Goal: Browse casually: Explore the website without a specific task or goal

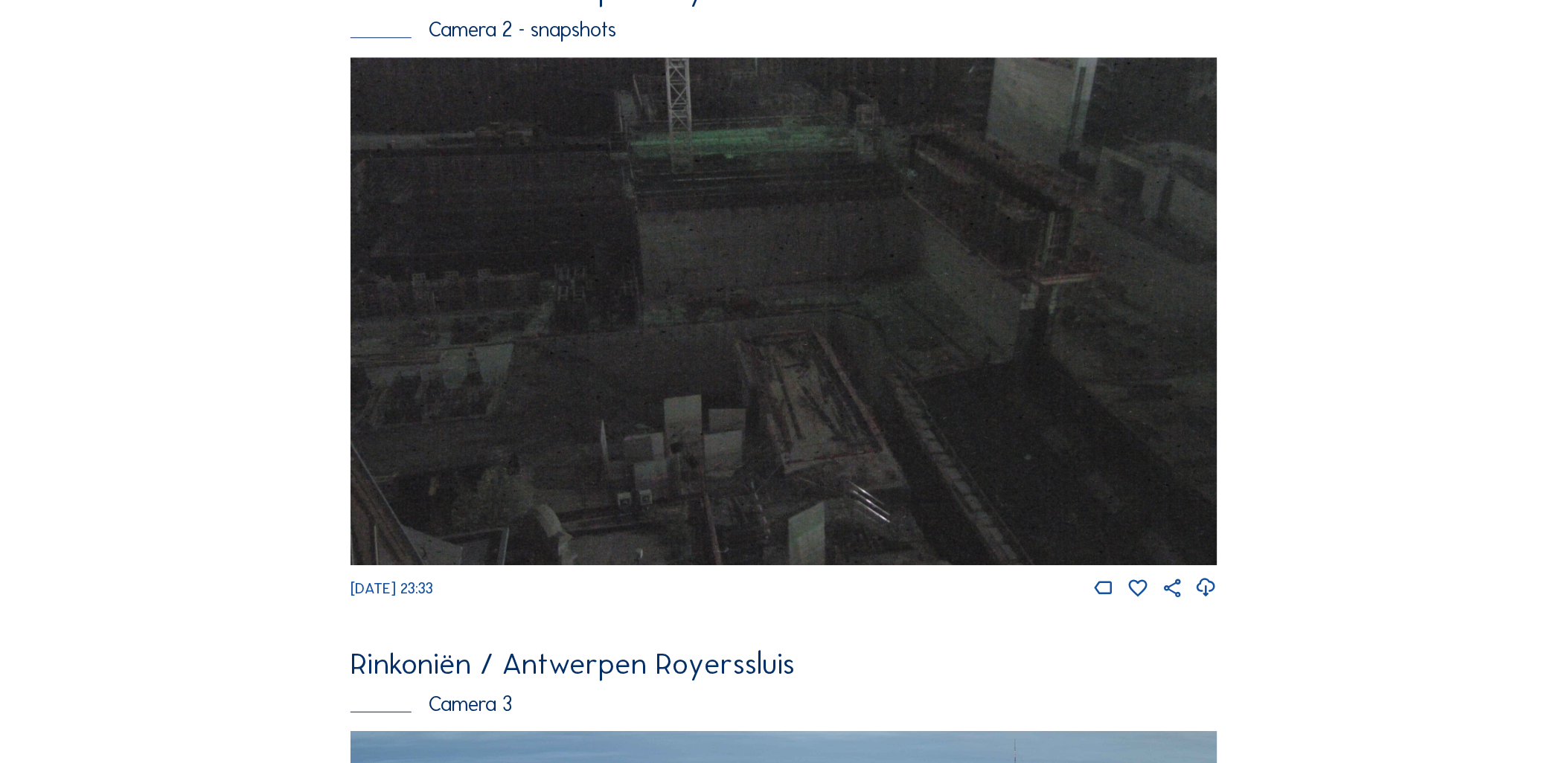
scroll to position [2122, 0]
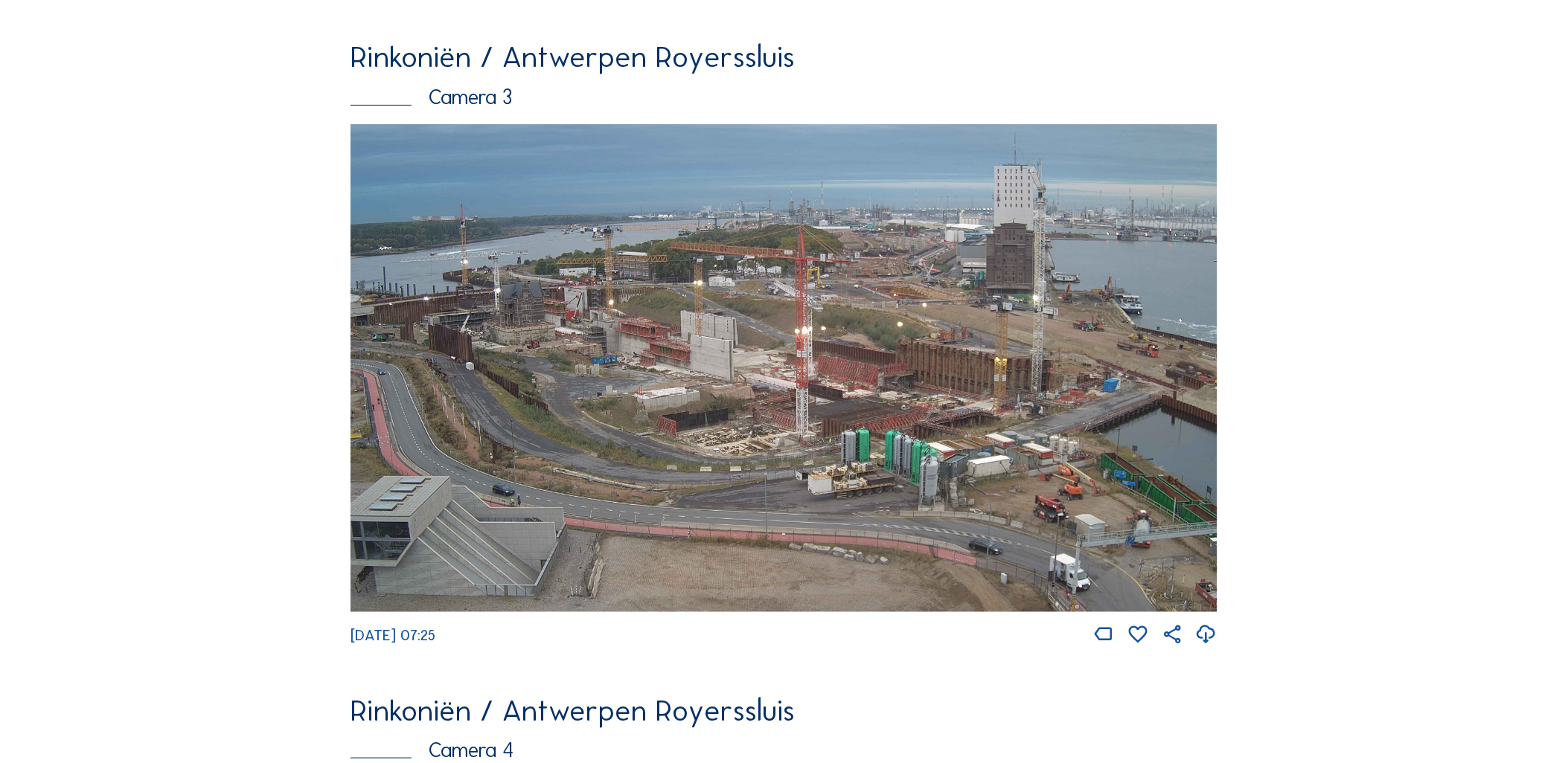
click at [503, 271] on img at bounding box center [783, 368] width 867 height 488
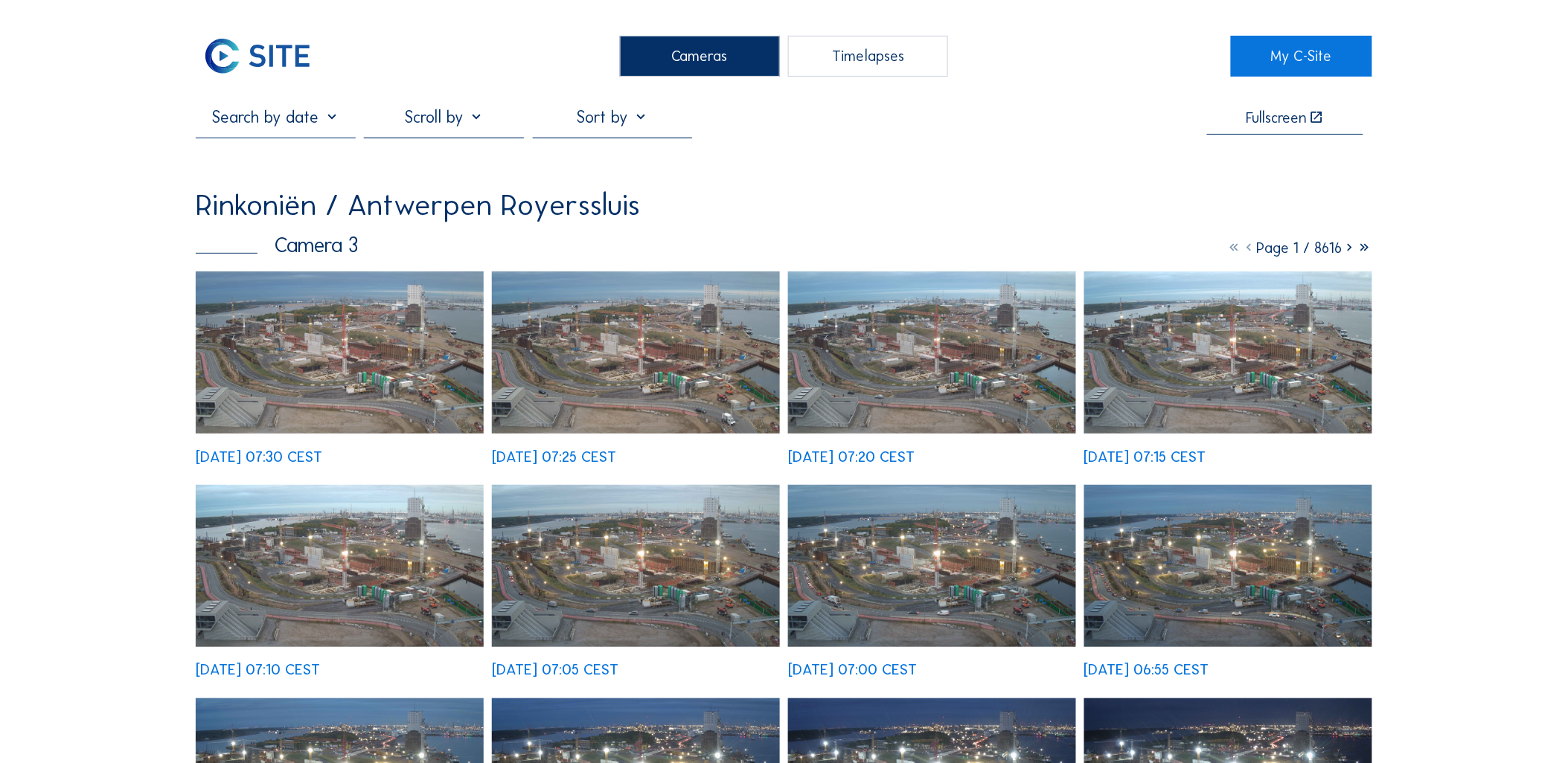
click at [318, 328] on img at bounding box center [340, 353] width 288 height 162
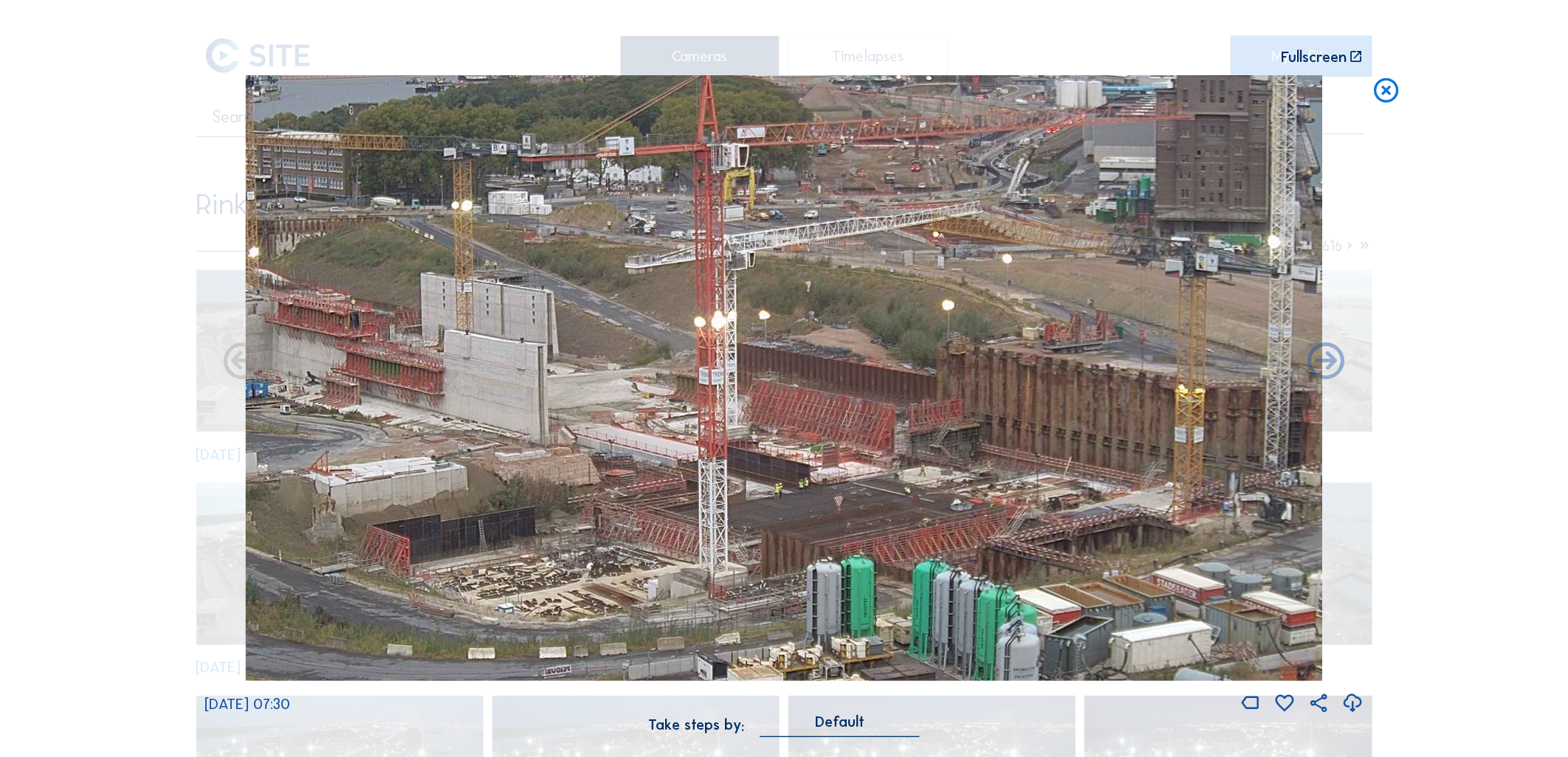
drag, startPoint x: 880, startPoint y: 408, endPoint x: 953, endPoint y: 600, distance: 205.4
click at [953, 600] on img at bounding box center [784, 378] width 1077 height 606
click at [927, 596] on img at bounding box center [784, 378] width 1077 height 606
click at [137, 379] on div "Scroll to travel through time | Press 'Alt' Button + Scroll to Zoom | Click and…" at bounding box center [784, 378] width 1568 height 757
click at [1368, 92] on div "Scroll to travel through time | Press 'Alt' Button + Scroll to Zoom | Click and…" at bounding box center [784, 378] width 1568 height 757
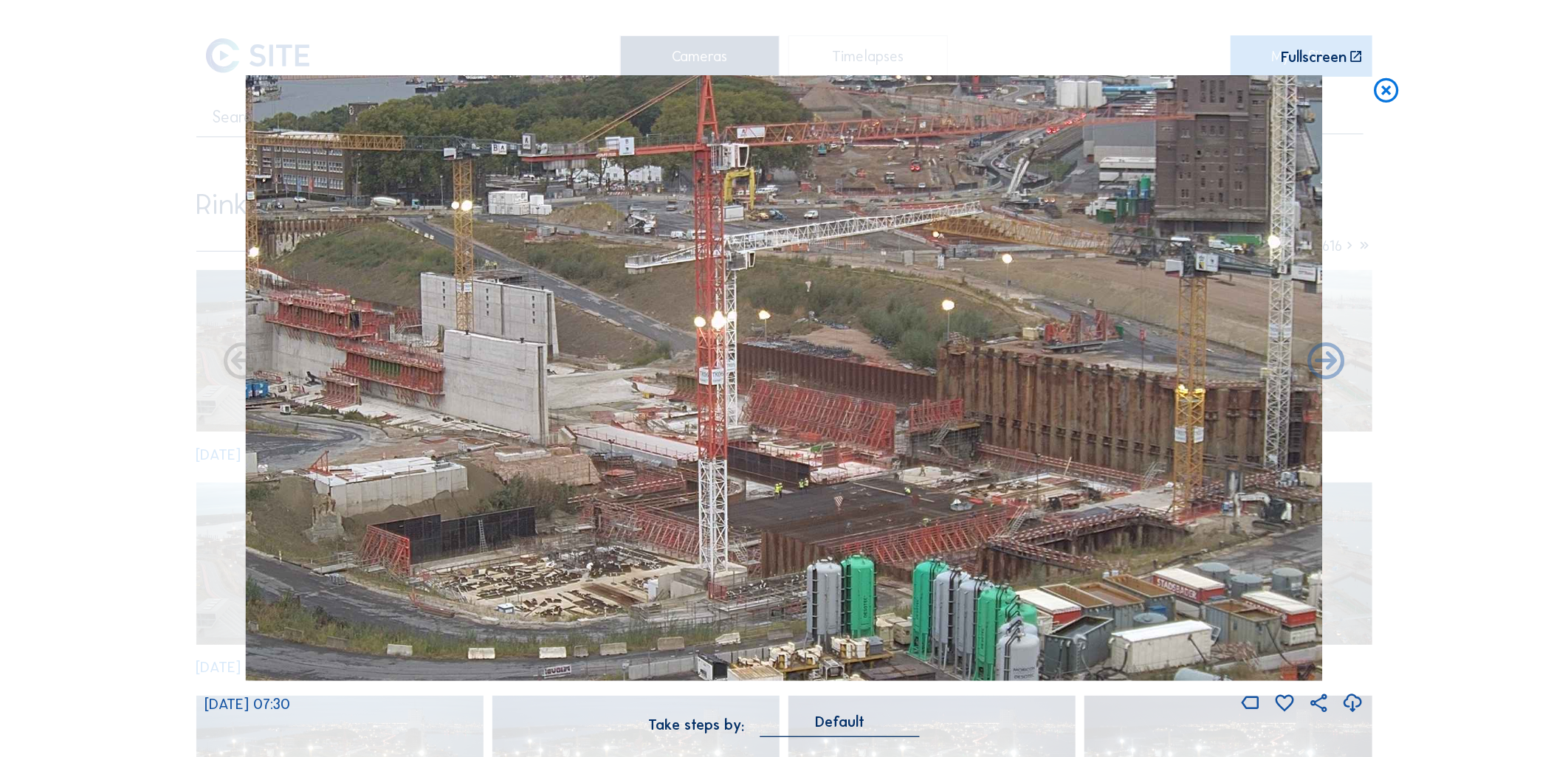
click at [1394, 90] on icon at bounding box center [1386, 90] width 29 height 31
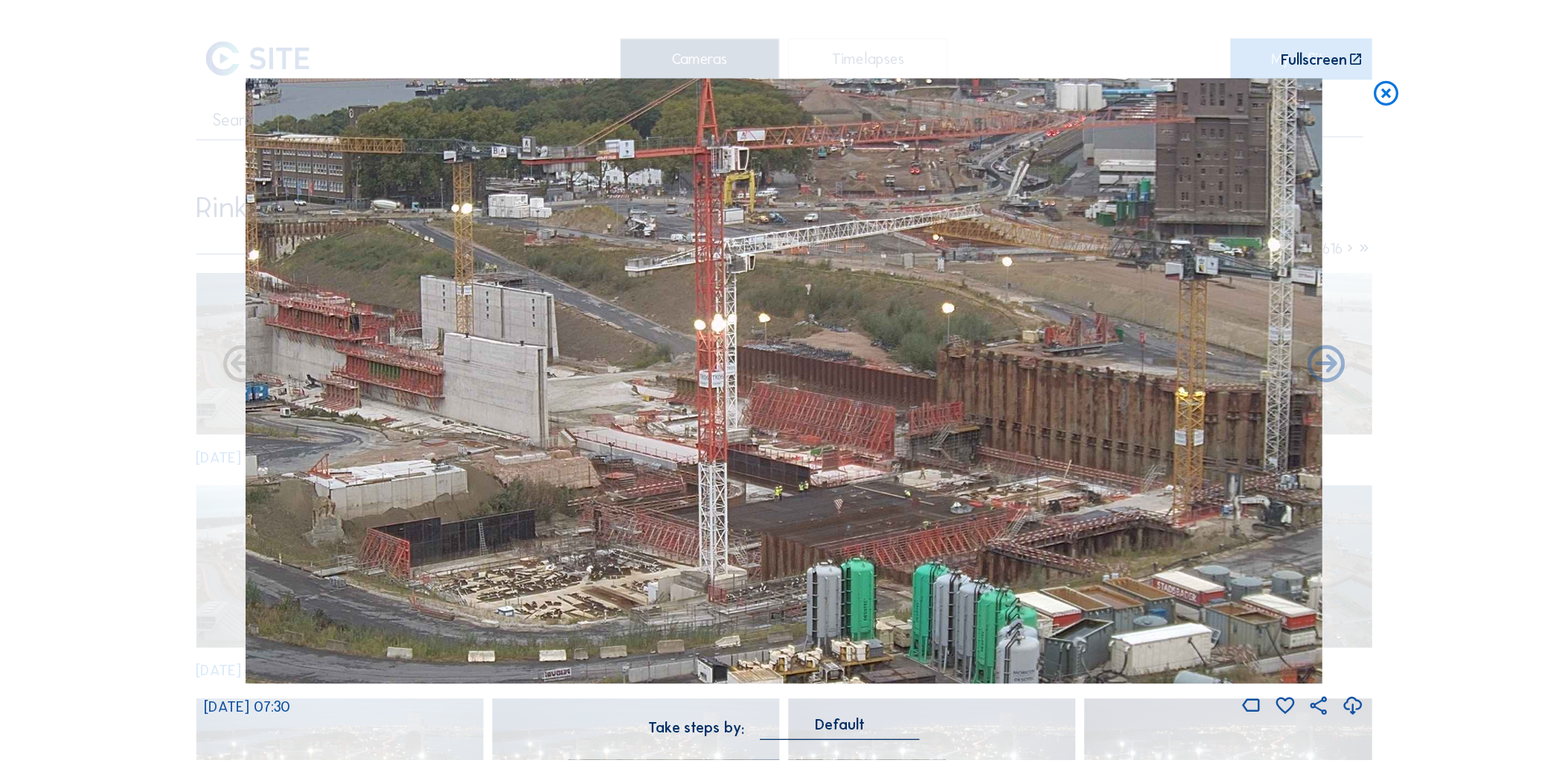
click img
